Goal: Navigation & Orientation: Find specific page/section

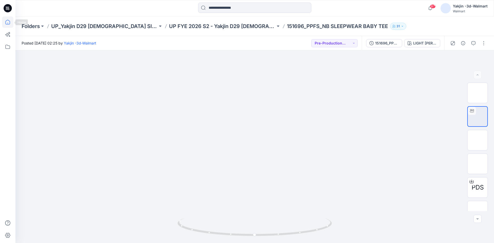
click at [7, 23] on icon at bounding box center [7, 21] width 11 height 11
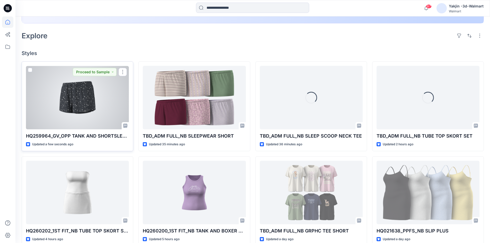
scroll to position [129, 0]
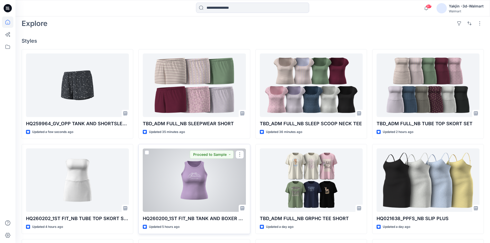
click at [191, 182] on div at bounding box center [194, 179] width 103 height 63
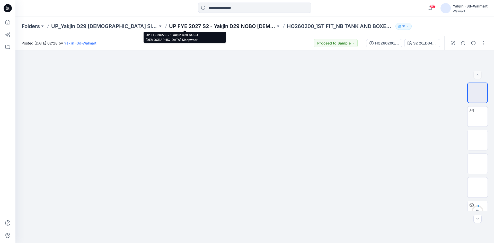
click at [194, 27] on p "UP FYE 2027 S2 - Yakjin D29 NOBO [DEMOGRAPHIC_DATA] Sleepwear" at bounding box center [222, 26] width 106 height 7
